Goal: Connect with others: Connect with others

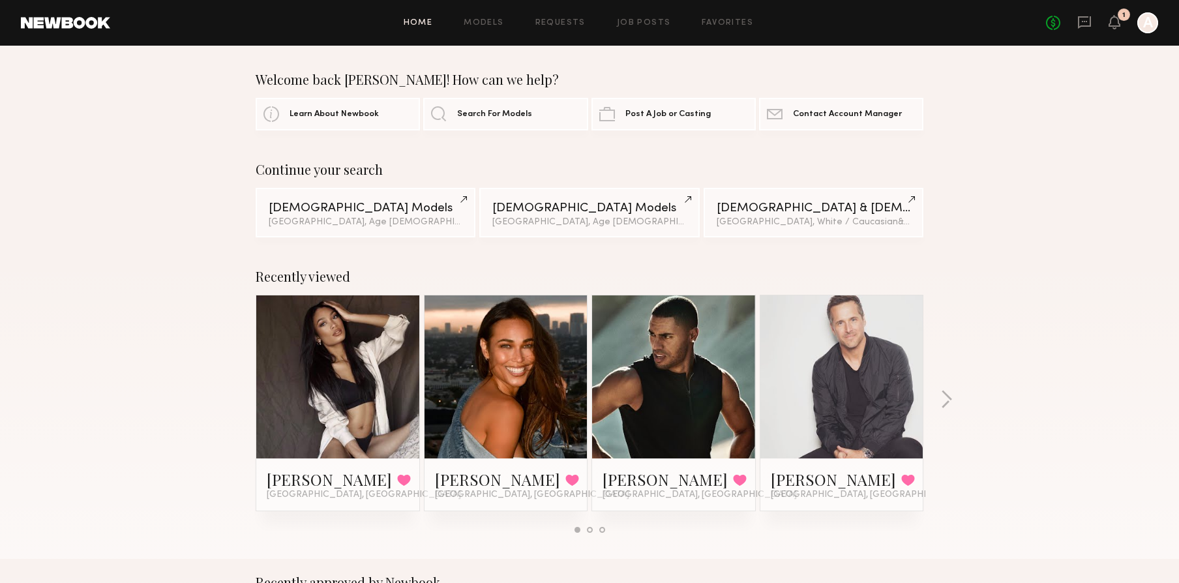
click at [1147, 24] on div at bounding box center [1147, 22] width 21 height 21
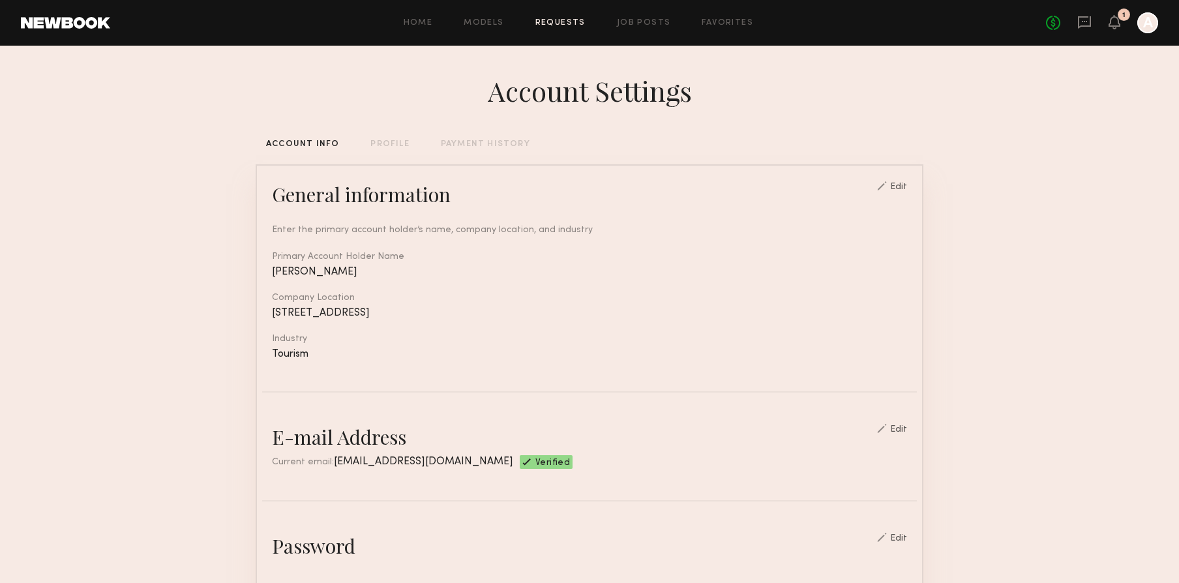
click at [554, 22] on link "Requests" at bounding box center [560, 23] width 50 height 8
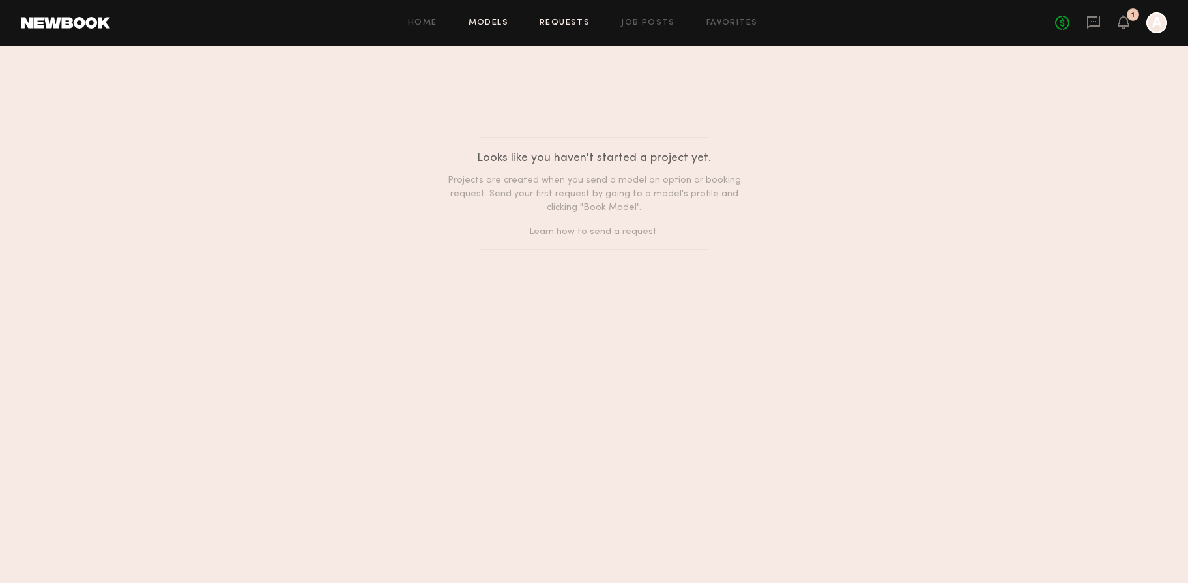
click at [484, 25] on link "Models" at bounding box center [489, 23] width 40 height 8
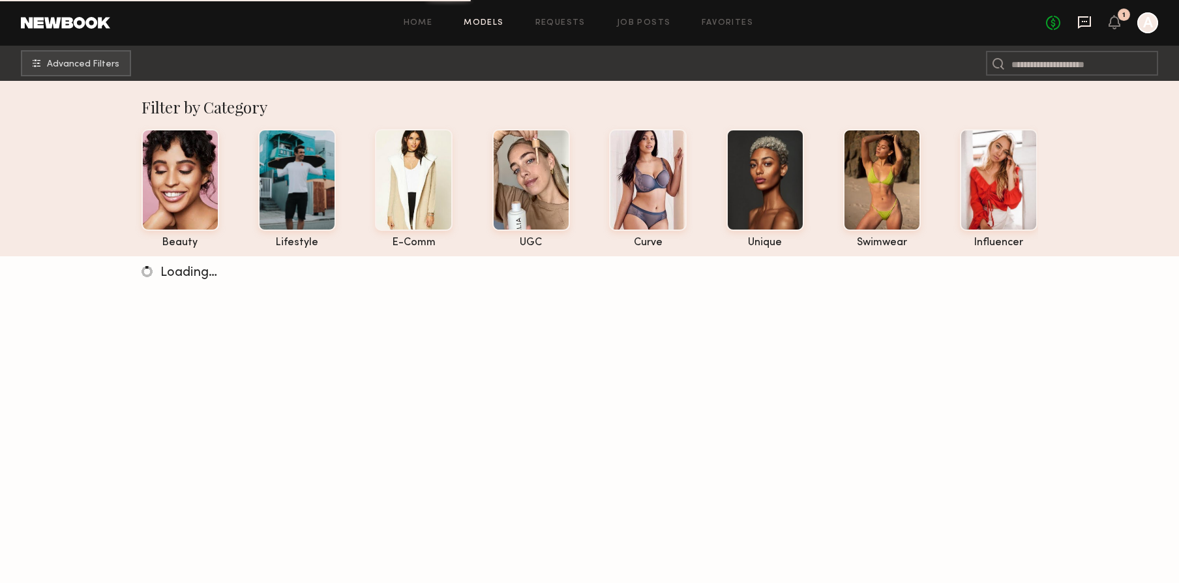
click at [1085, 23] on icon at bounding box center [1084, 22] width 14 height 14
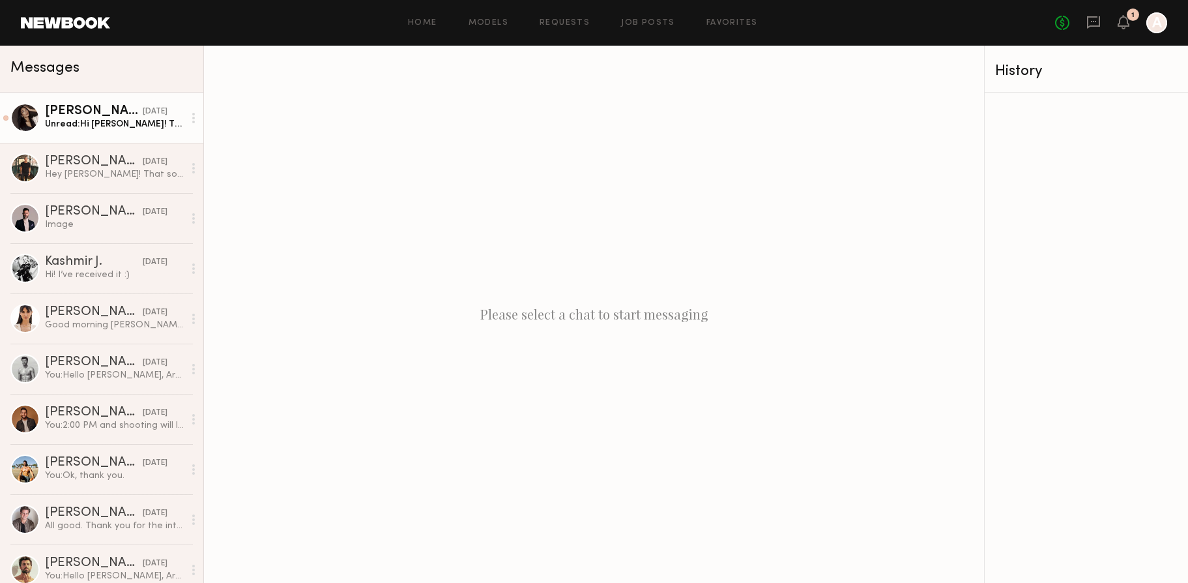
click at [110, 131] on link "[PERSON_NAME] [DATE] Unread: Hi [PERSON_NAME]! Thanks for reaching out, unfortu…" at bounding box center [101, 118] width 203 height 50
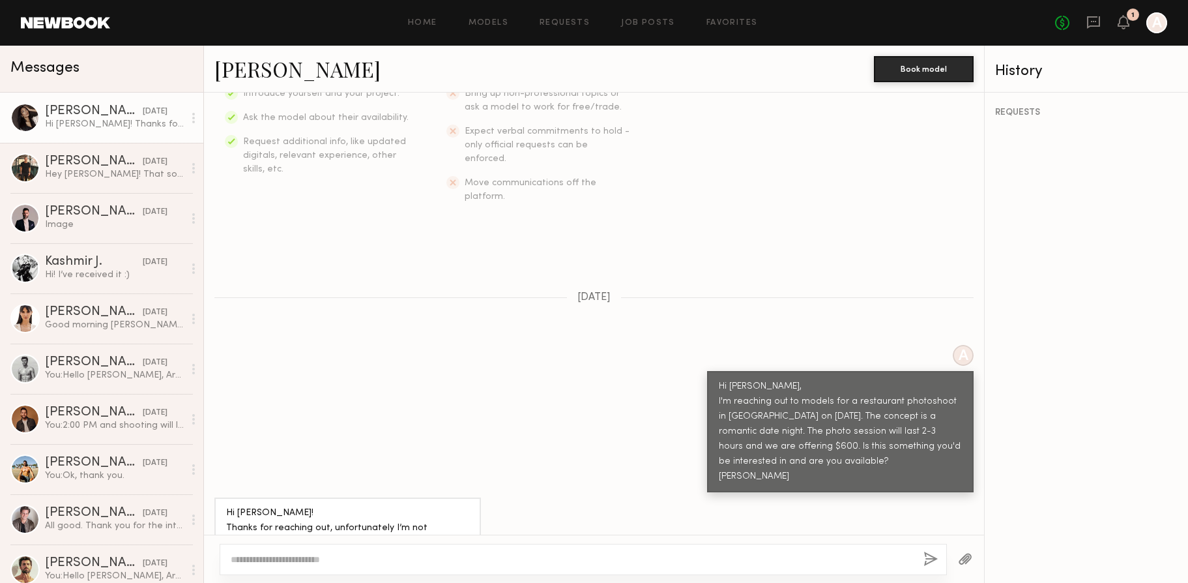
scroll to position [261, 0]
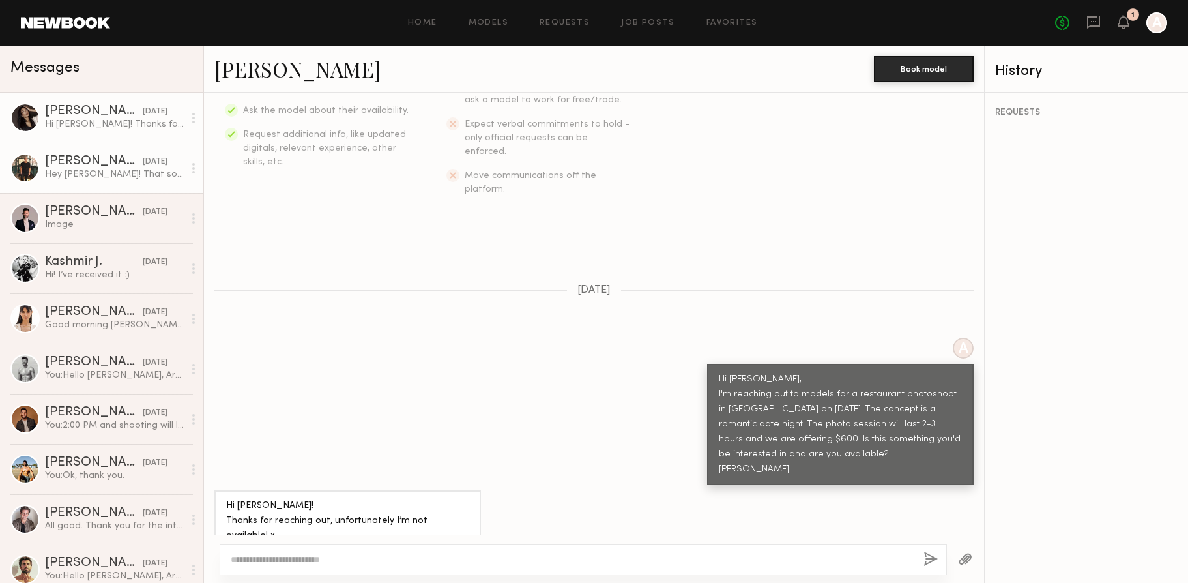
click at [138, 179] on div "Hey [PERSON_NAME]! That sounds fun! I’m interested" at bounding box center [114, 174] width 139 height 12
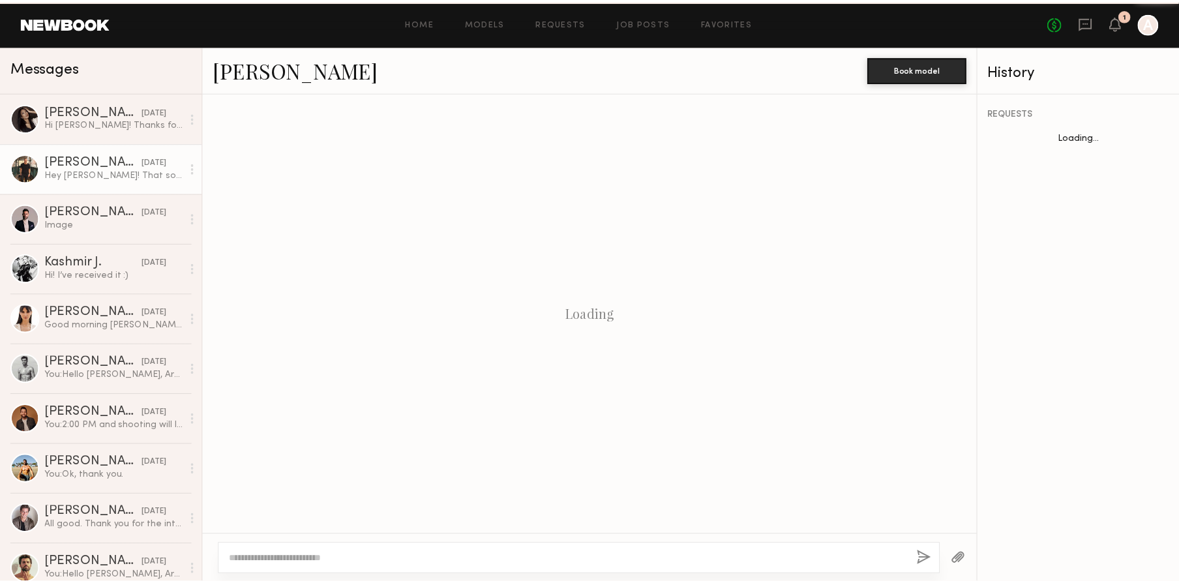
scroll to position [246, 0]
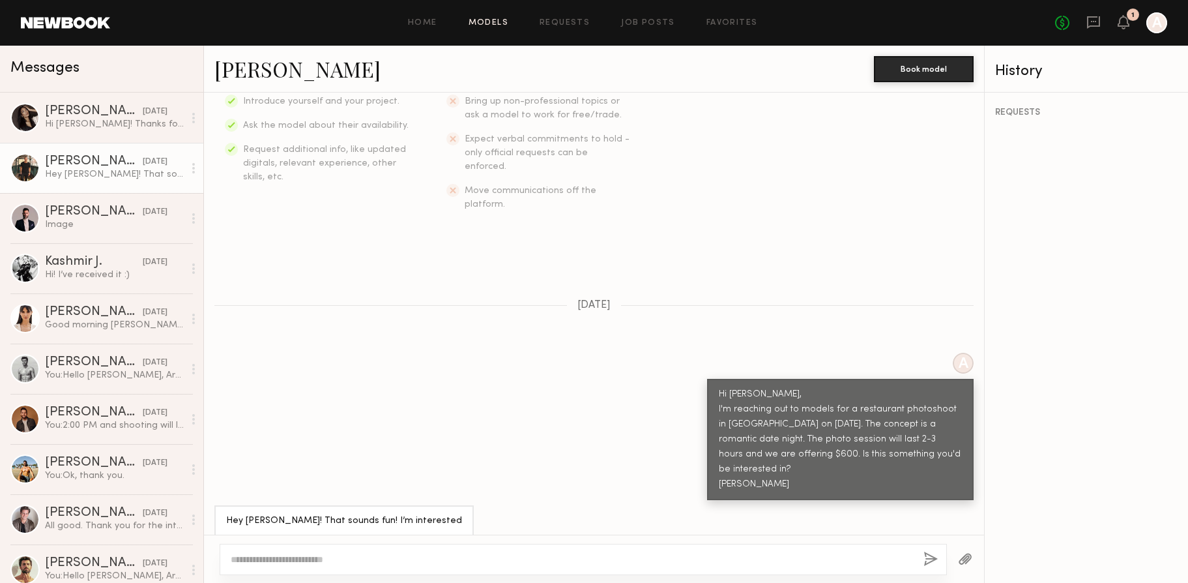
click at [494, 23] on link "Models" at bounding box center [489, 23] width 40 height 8
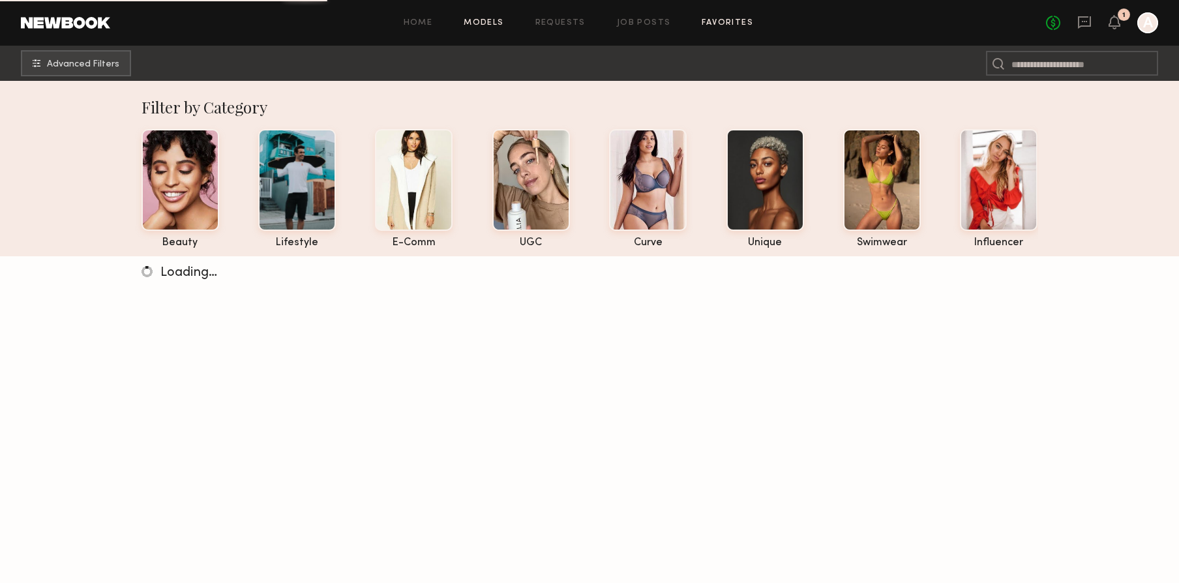
click at [731, 22] on link "Favorites" at bounding box center [726, 23] width 51 height 8
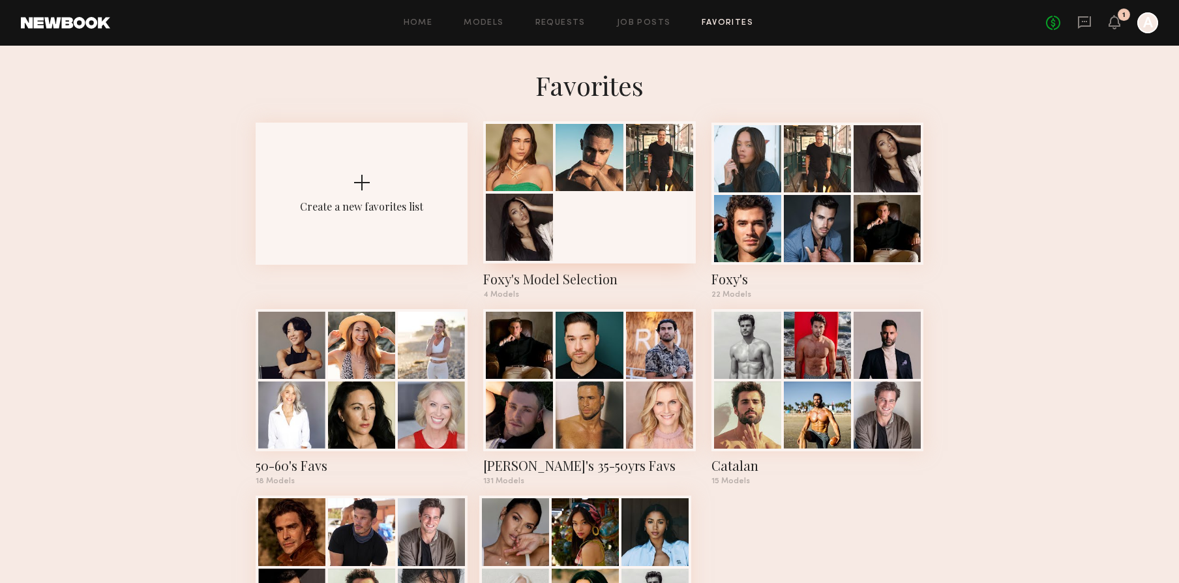
click at [576, 231] on div at bounding box center [589, 192] width 212 height 142
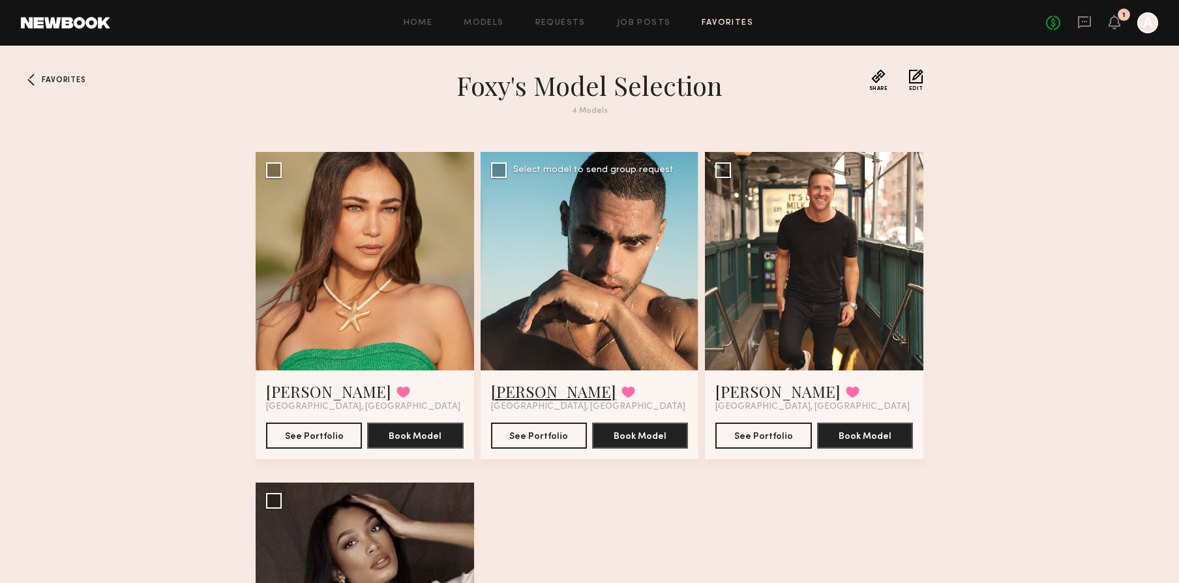
click at [499, 385] on link "[PERSON_NAME]" at bounding box center [553, 391] width 125 height 21
click at [537, 390] on link "[PERSON_NAME]" at bounding box center [553, 391] width 125 height 21
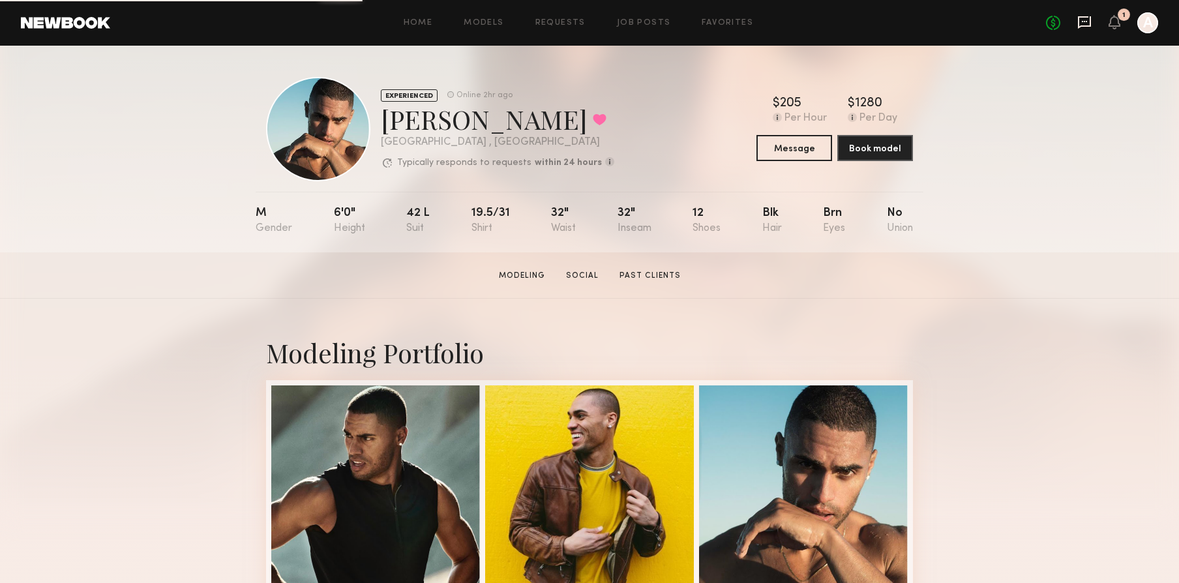
click at [1091, 28] on icon at bounding box center [1084, 22] width 14 height 14
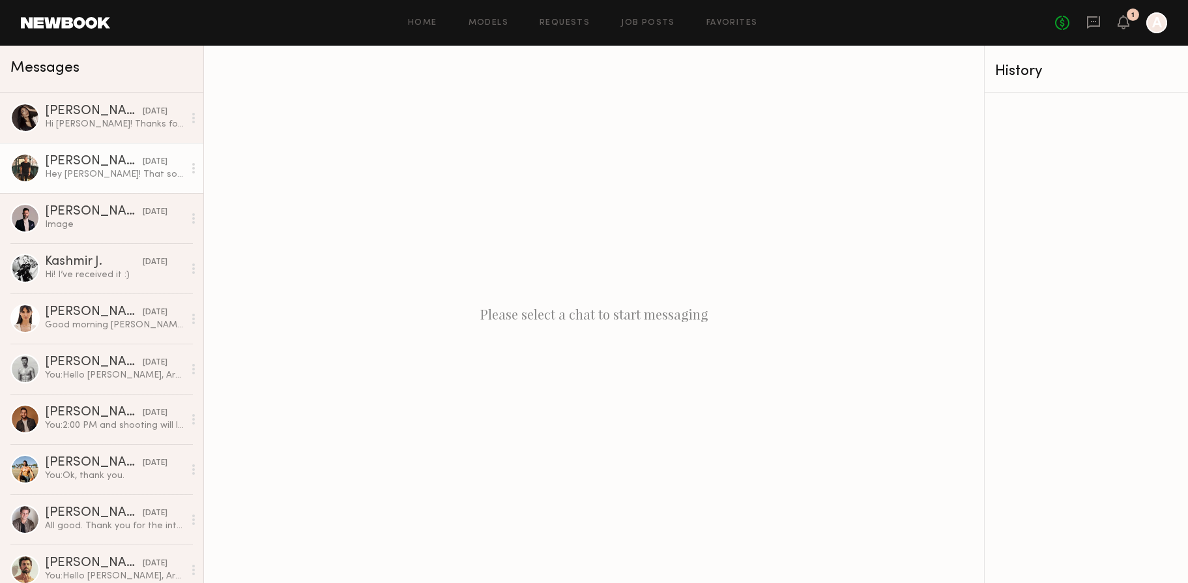
click at [60, 175] on div "Hey [PERSON_NAME]! That sounds fun! I’m interested" at bounding box center [114, 174] width 139 height 12
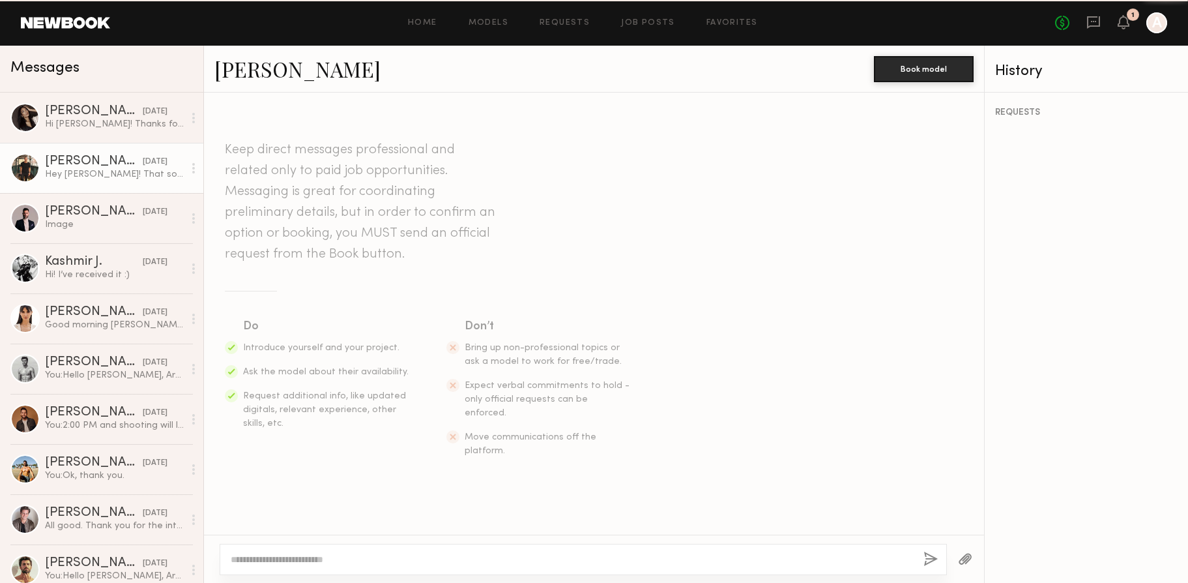
scroll to position [246, 0]
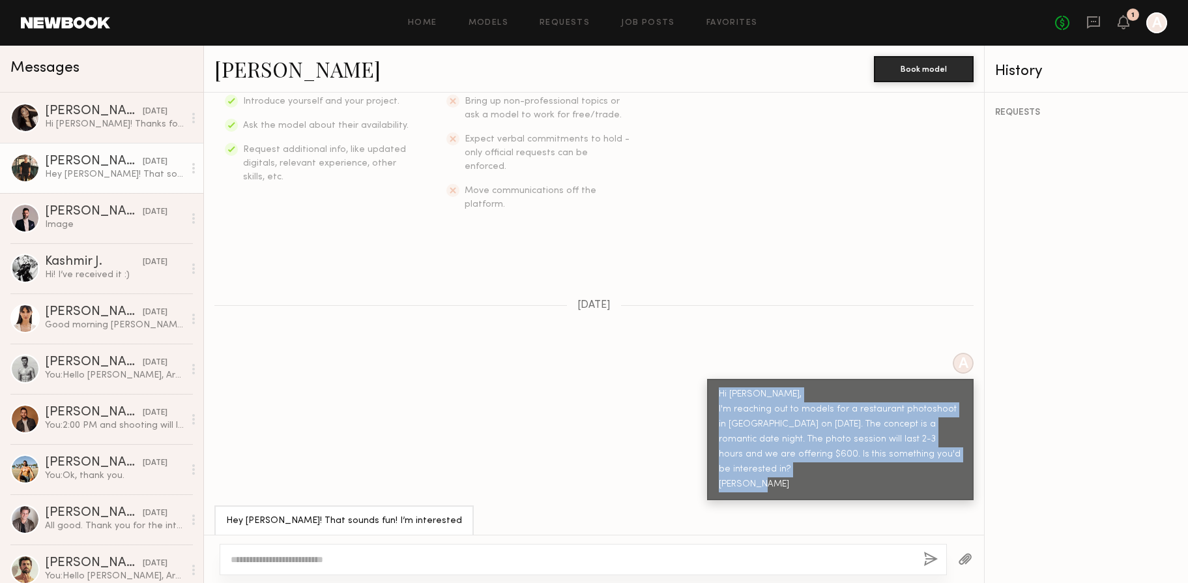
drag, startPoint x: 710, startPoint y: 365, endPoint x: 794, endPoint y: 477, distance: 139.6
click at [794, 477] on div "Hi [PERSON_NAME], I'm reaching out to models for a restaurant photoshoot in [GE…" at bounding box center [840, 439] width 243 height 105
copy div "Hi [PERSON_NAME], I'm reaching out to models for a restaurant photoshoot in [GE…"
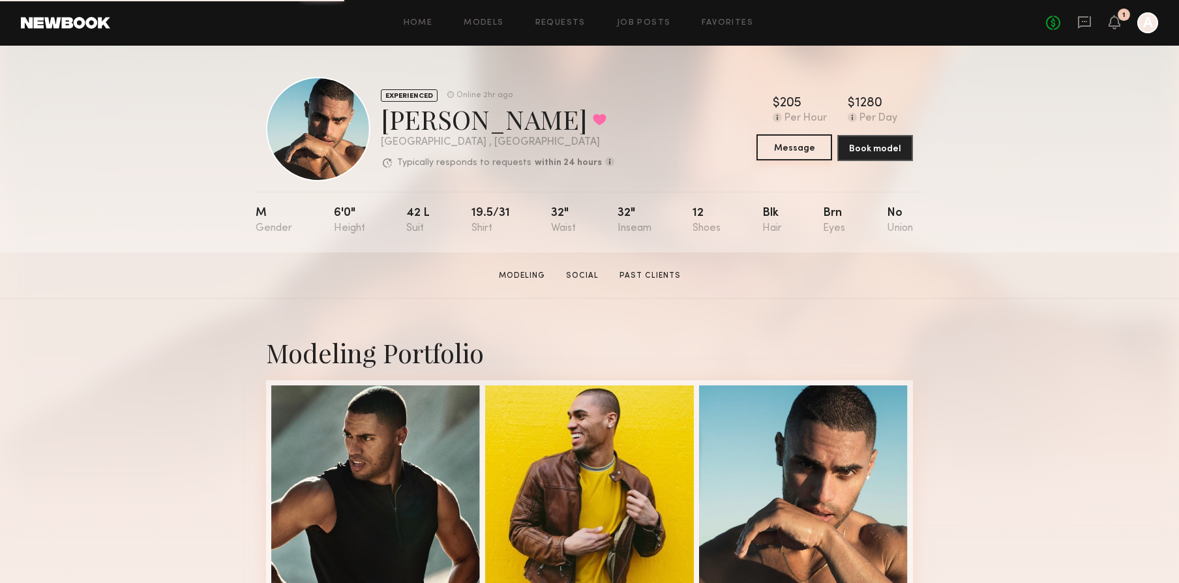
click at [790, 145] on button "Message" at bounding box center [794, 147] width 76 height 26
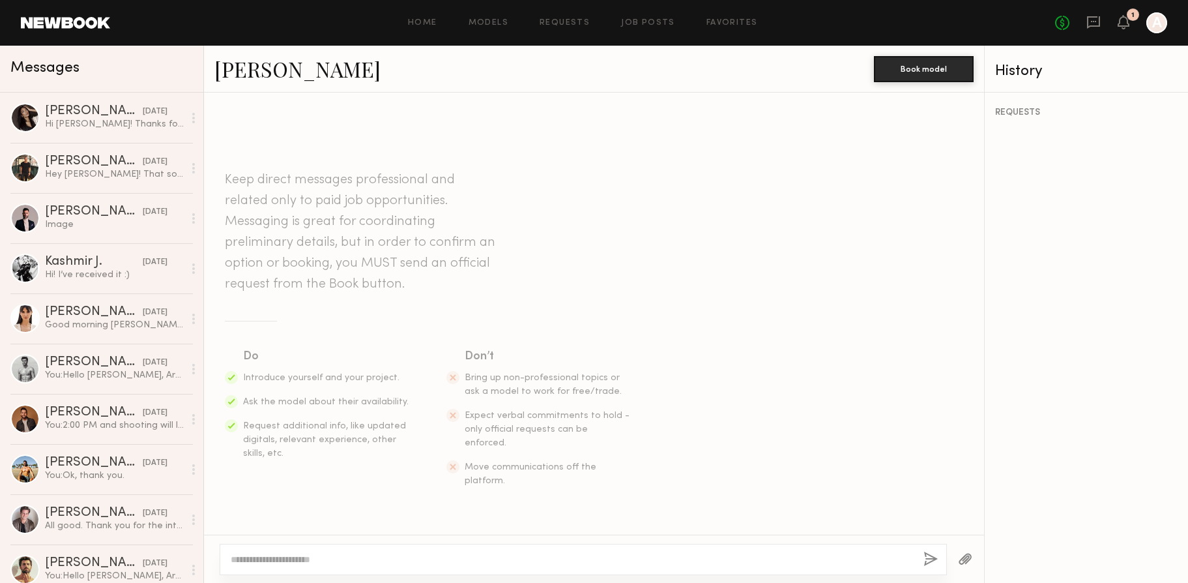
click at [312, 542] on div at bounding box center [594, 559] width 780 height 48
click at [310, 554] on textarea at bounding box center [572, 559] width 683 height 13
paste textarea "**********"
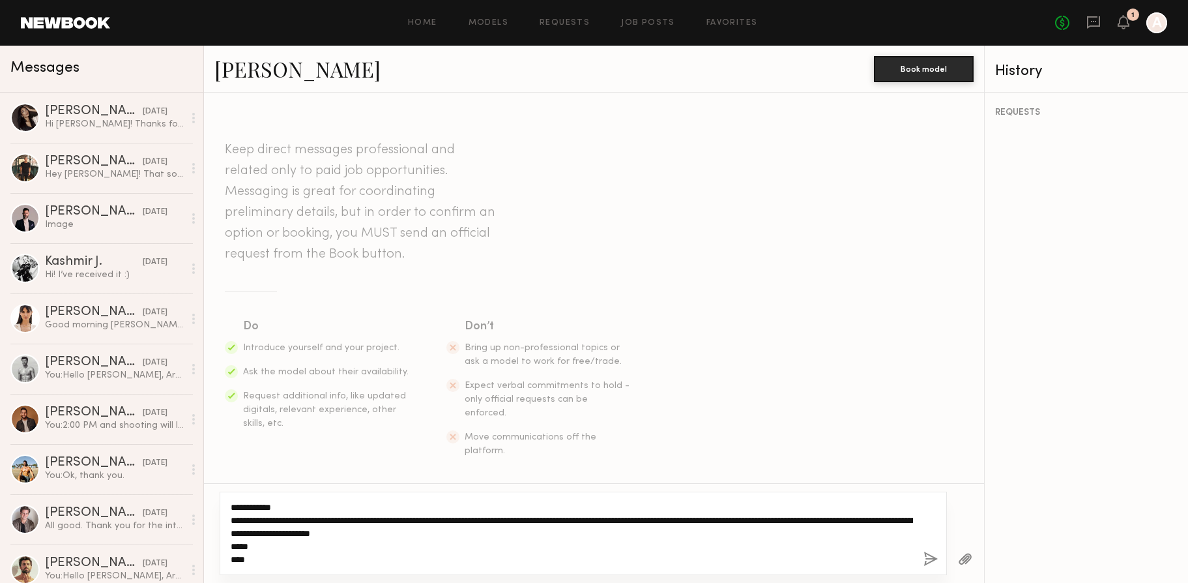
click at [280, 509] on textarea "**********" at bounding box center [572, 533] width 683 height 65
type textarea "**********"
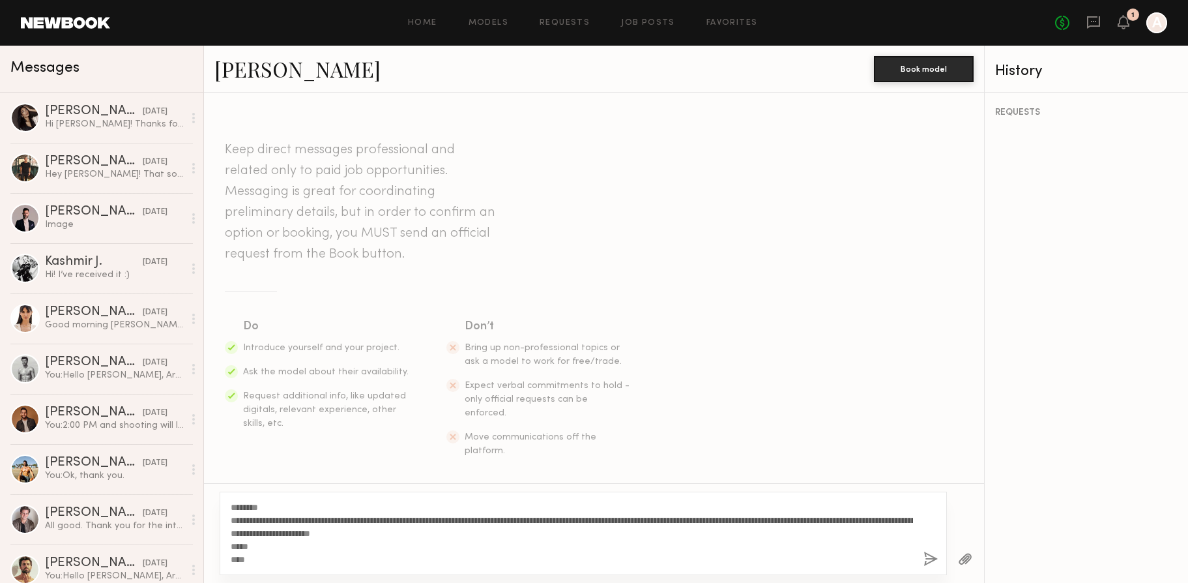
click at [927, 561] on button "button" at bounding box center [931, 559] width 14 height 16
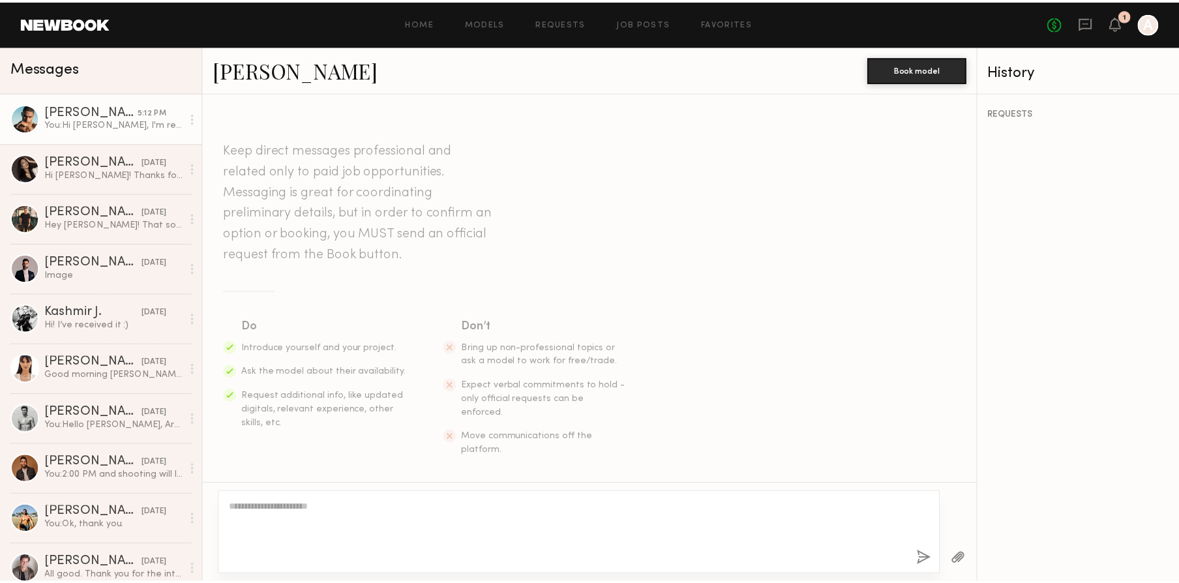
scroll to position [210, 0]
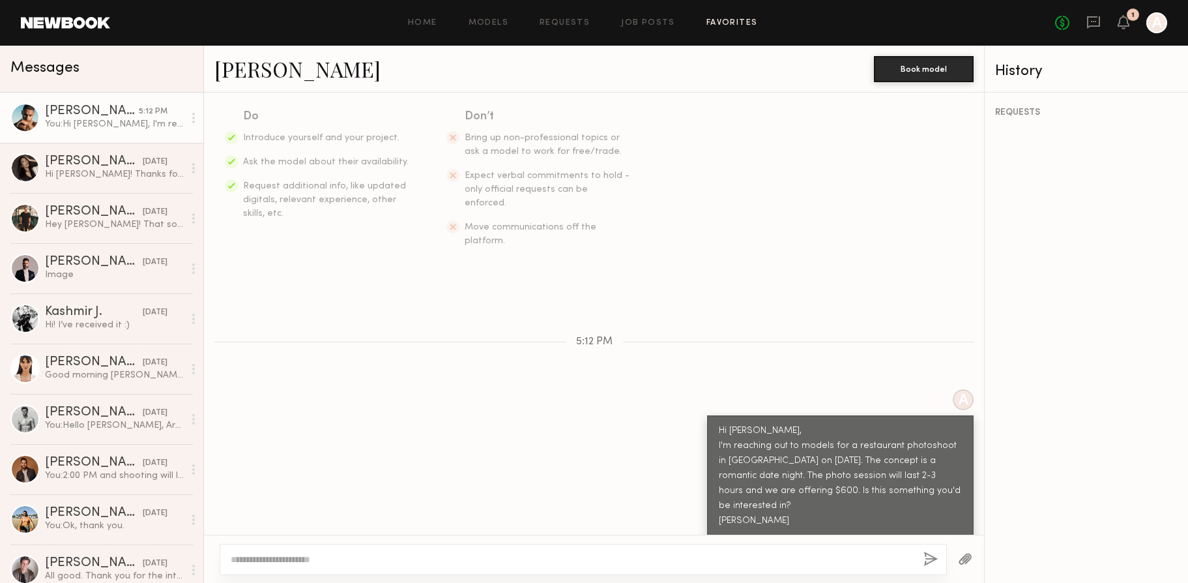
click at [724, 25] on link "Favorites" at bounding box center [732, 23] width 51 height 8
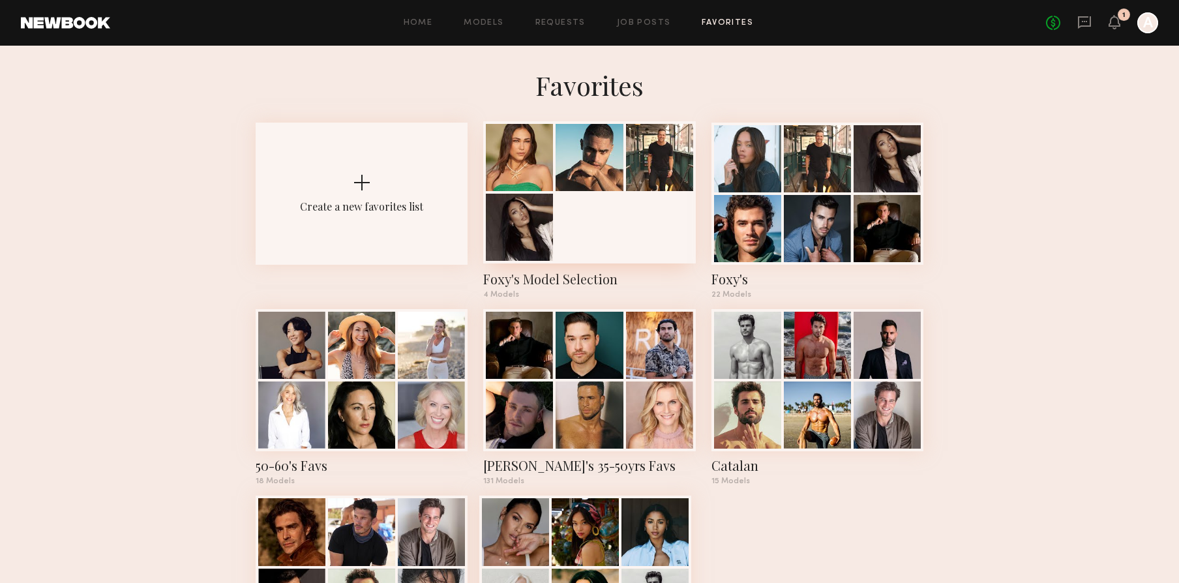
click at [512, 216] on div at bounding box center [519, 227] width 67 height 67
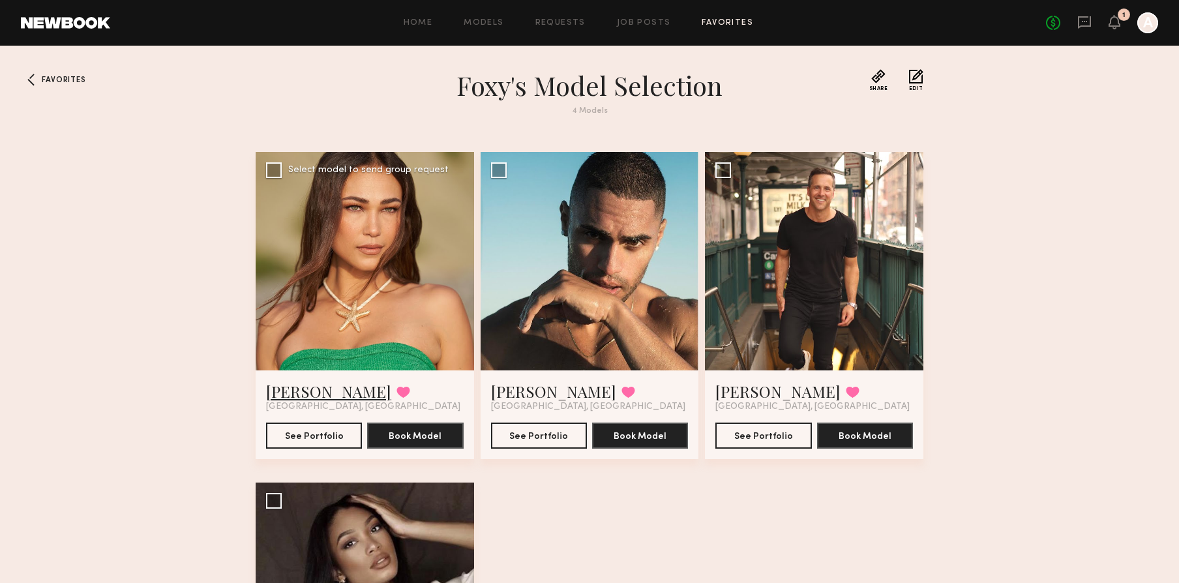
click at [293, 388] on link "[PERSON_NAME]" at bounding box center [328, 391] width 125 height 21
